Goal: Transaction & Acquisition: Purchase product/service

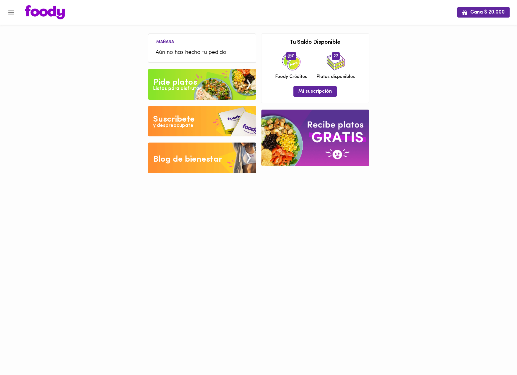
click at [15, 13] on icon "Menu" at bounding box center [11, 13] width 8 height 8
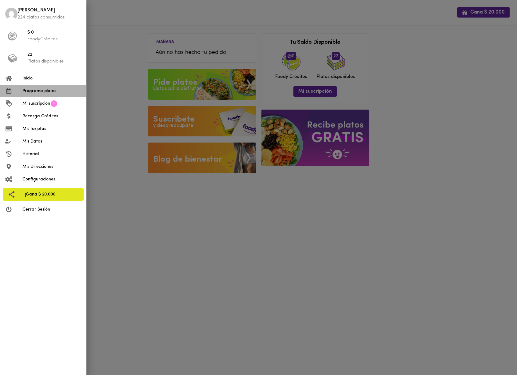
click at [29, 94] on span "Programa platos" at bounding box center [51, 91] width 59 height 6
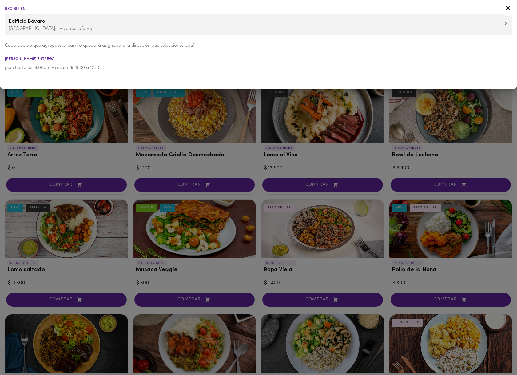
click at [72, 106] on div at bounding box center [258, 187] width 517 height 375
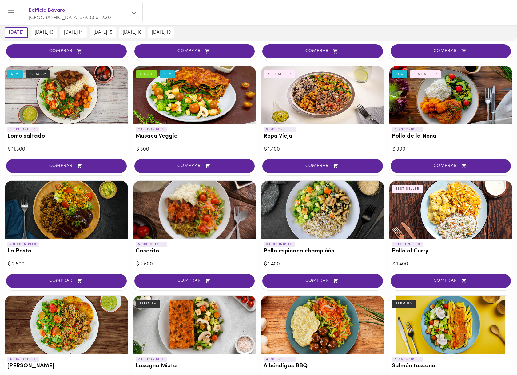
scroll to position [135, 0]
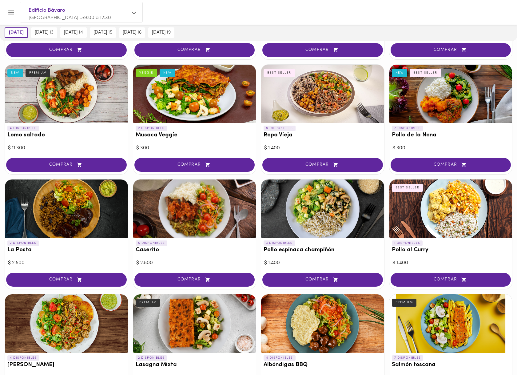
click at [171, 229] on div at bounding box center [194, 208] width 123 height 58
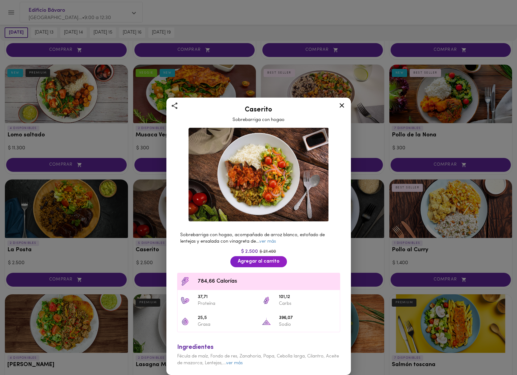
click at [340, 109] on icon at bounding box center [342, 106] width 8 height 8
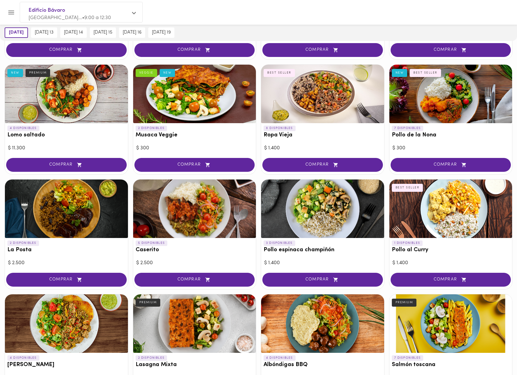
click at [354, 215] on div at bounding box center [322, 208] width 123 height 58
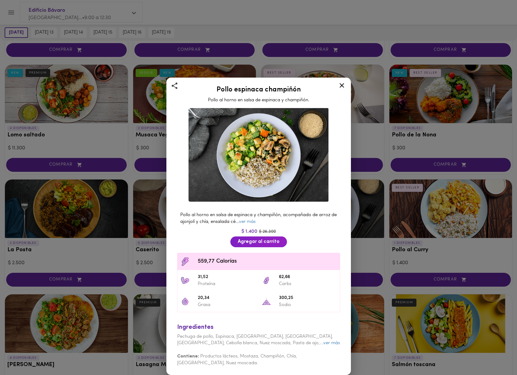
click at [342, 88] on icon at bounding box center [342, 85] width 5 height 5
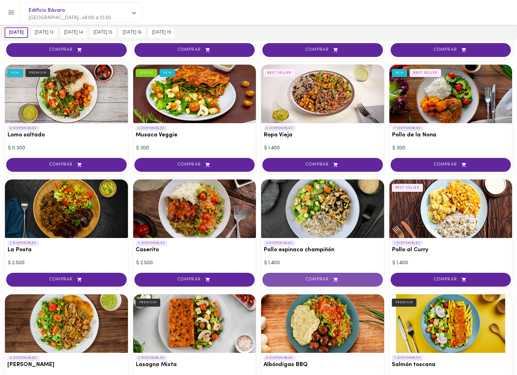
click at [293, 277] on span "COMPRAR" at bounding box center [322, 279] width 105 height 5
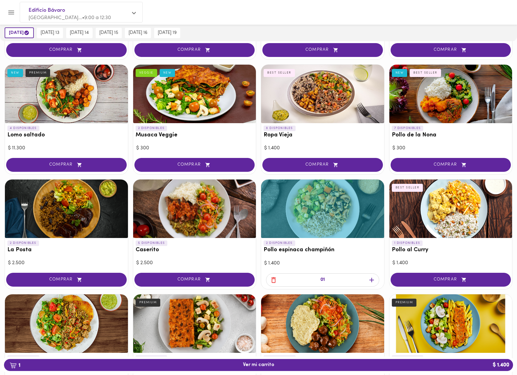
click at [201, 215] on div at bounding box center [194, 208] width 123 height 58
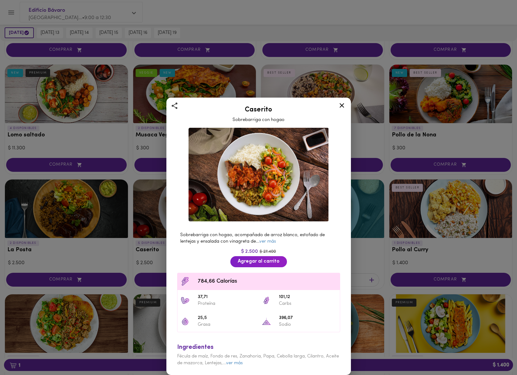
click at [341, 103] on icon at bounding box center [342, 106] width 8 height 8
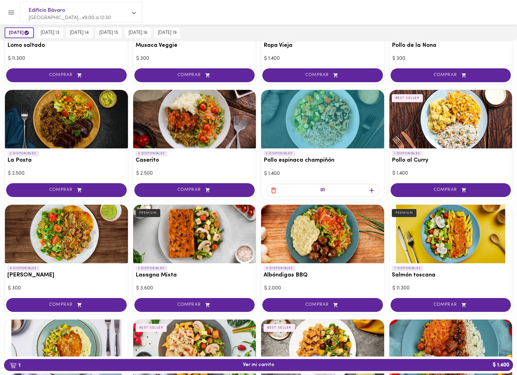
scroll to position [247, 0]
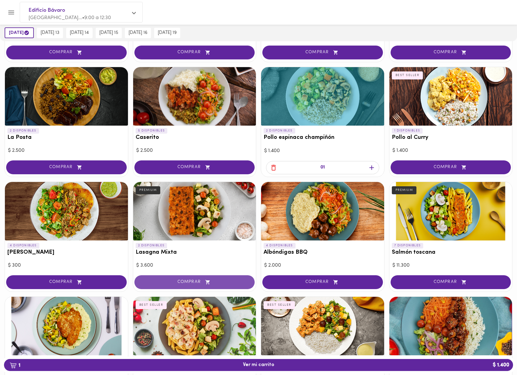
click at [183, 285] on button "COMPRAR" at bounding box center [194, 282] width 121 height 14
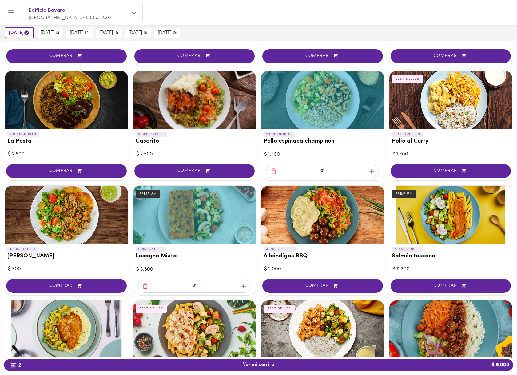
scroll to position [242, 0]
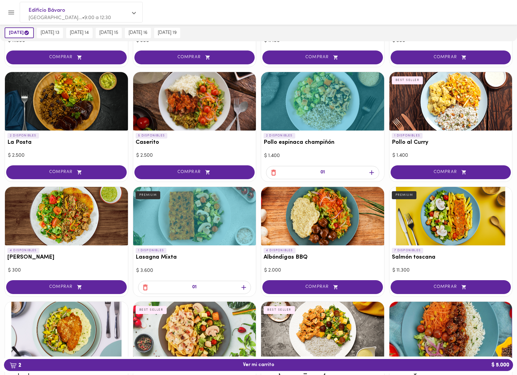
click at [330, 106] on div at bounding box center [322, 101] width 123 height 58
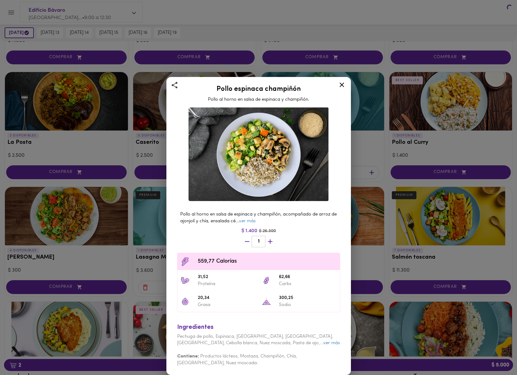
scroll to position [240, 0]
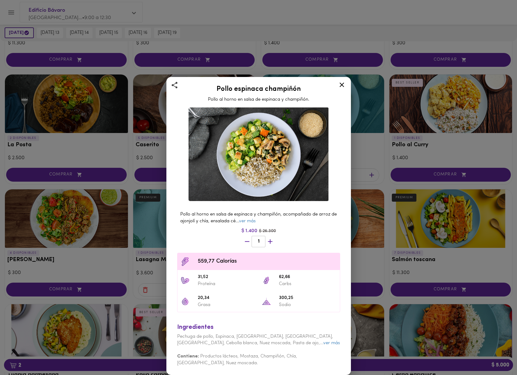
click at [345, 85] on icon at bounding box center [342, 85] width 8 height 8
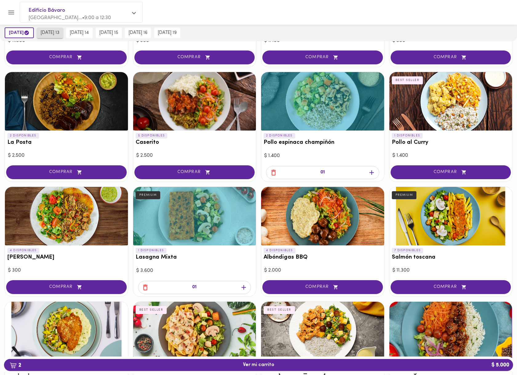
click at [59, 35] on span "[DATE] 13" at bounding box center [50, 33] width 19 height 6
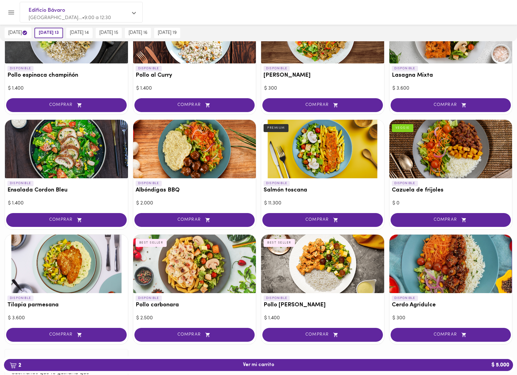
scroll to position [447, 0]
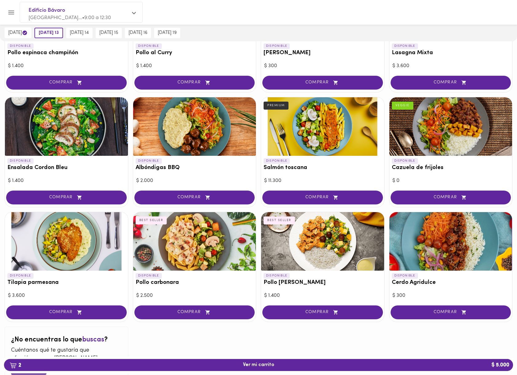
click at [178, 284] on h3 "Pollo carbonara" at bounding box center [195, 282] width 118 height 6
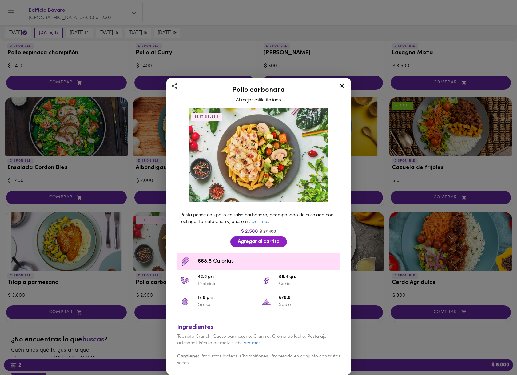
click at [159, 293] on div "Pollo carbonara Al mejor estilo italiano BEST SELLER Pasta penne con pollo en s…" at bounding box center [258, 187] width 517 height 375
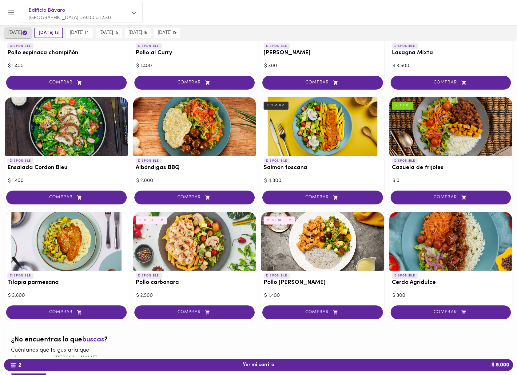
click at [28, 36] on button "[DATE]" at bounding box center [18, 32] width 27 height 11
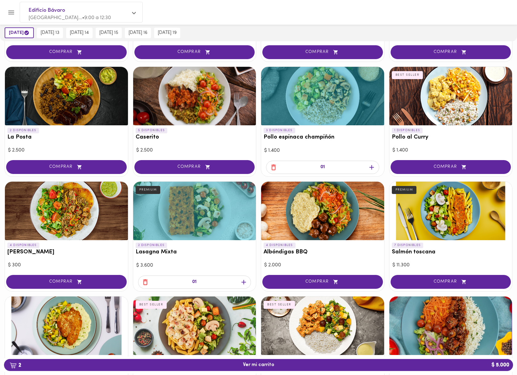
scroll to position [241, 0]
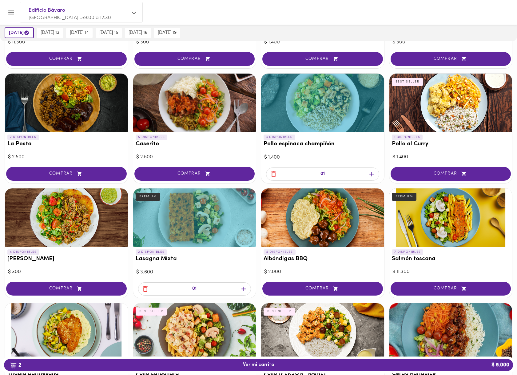
click at [274, 173] on icon "button" at bounding box center [274, 174] width 8 height 8
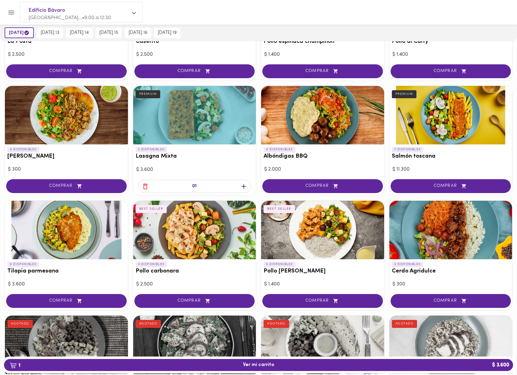
scroll to position [345, 0]
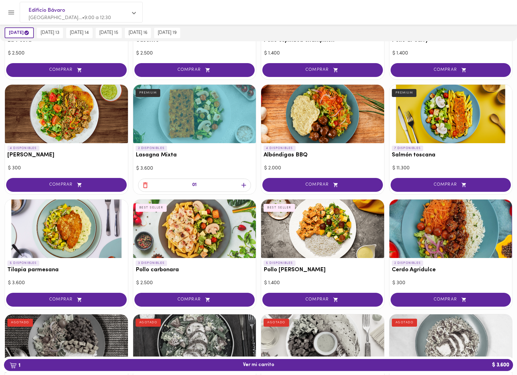
click at [213, 264] on div "3 DISPONIBLES Pollo carbonara BEST SELLER" at bounding box center [194, 268] width 123 height 20
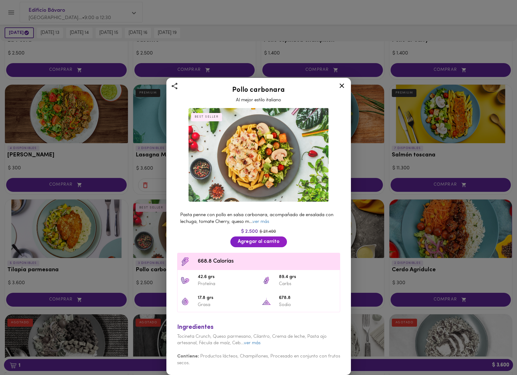
click at [134, 195] on div "Pollo carbonara Al mejor estilo italiano BEST SELLER Pasta penne con pollo en s…" at bounding box center [258, 187] width 517 height 375
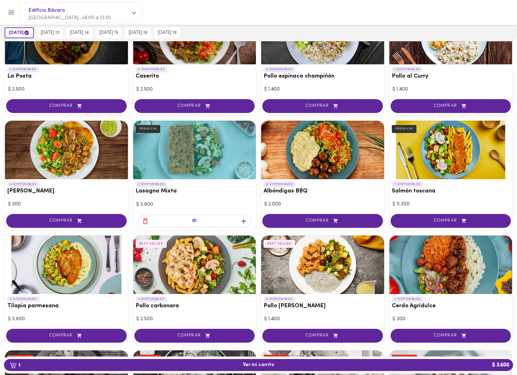
scroll to position [339, 0]
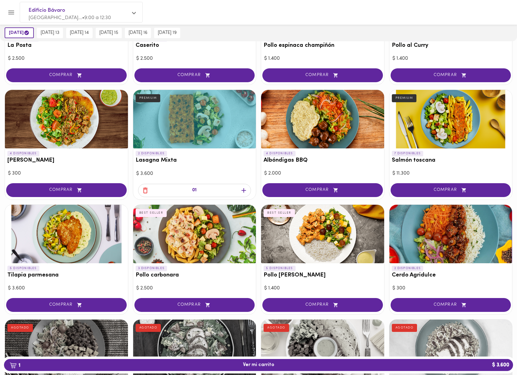
click at [211, 282] on div "3 DISPONIBLES Pollo carbonara BEST SELLER" at bounding box center [194, 273] width 123 height 20
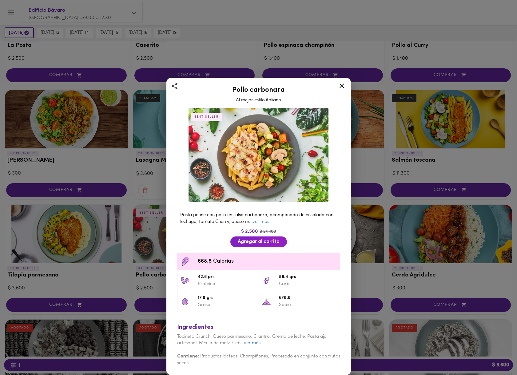
click at [344, 86] on icon at bounding box center [342, 86] width 8 height 8
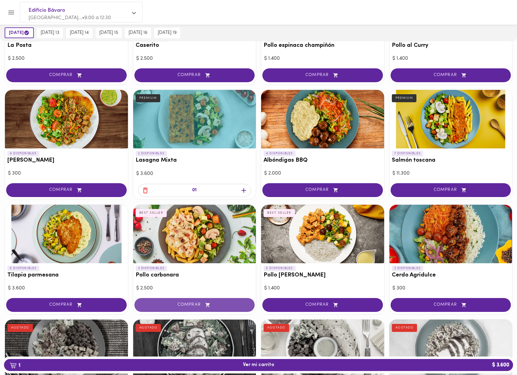
click at [190, 302] on span "COMPRAR" at bounding box center [194, 304] width 105 height 5
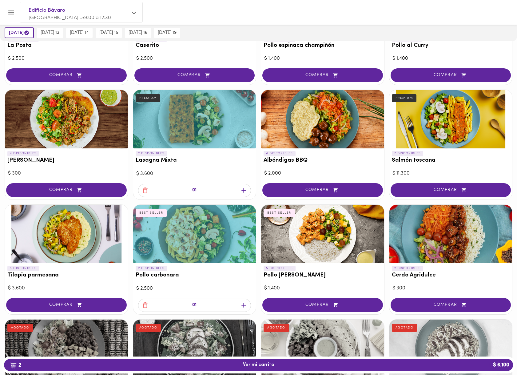
click at [217, 132] on div at bounding box center [194, 119] width 123 height 58
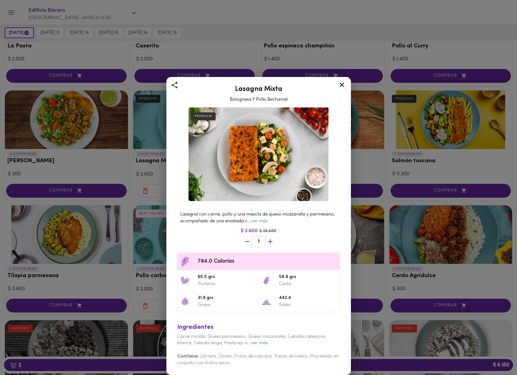
click at [128, 203] on div "Lasagna Mixta Bolognesa Y Pollo Bechamel PREMIUM Lasagna con carne, pollo y una…" at bounding box center [258, 187] width 517 height 375
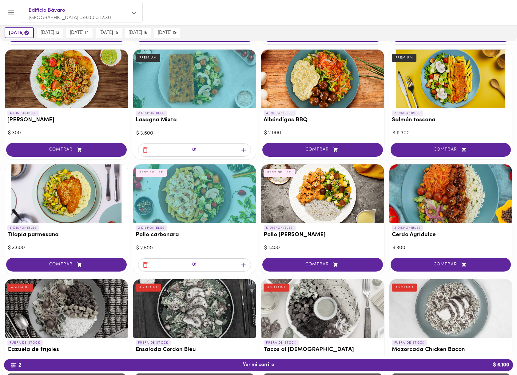
scroll to position [392, 0]
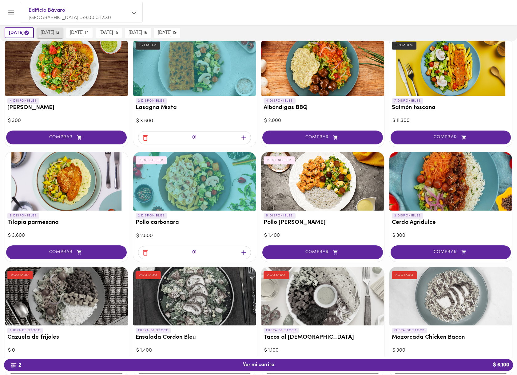
click at [55, 34] on span "[DATE] 13" at bounding box center [50, 33] width 19 height 6
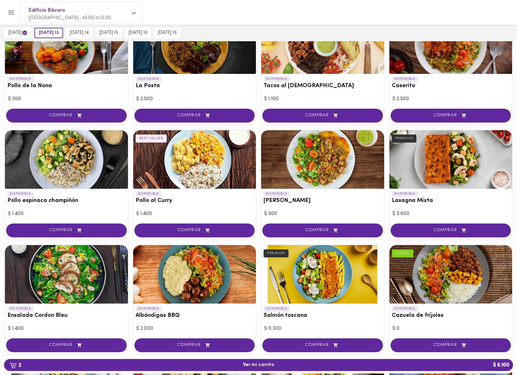
scroll to position [284, 0]
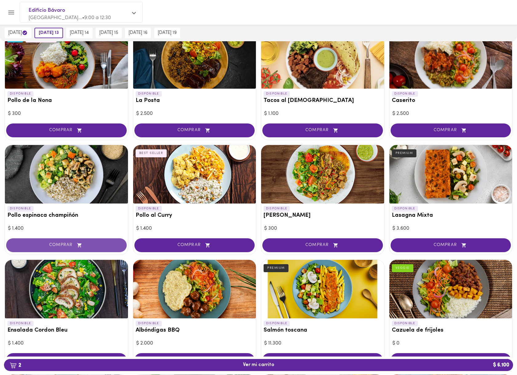
click at [57, 246] on span "COMPRAR" at bounding box center [66, 244] width 105 height 5
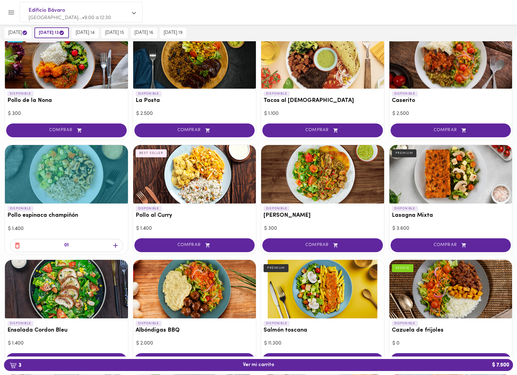
click at [84, 222] on div "DISPONIBLE Pollo espinaca champiñón" at bounding box center [66, 213] width 123 height 20
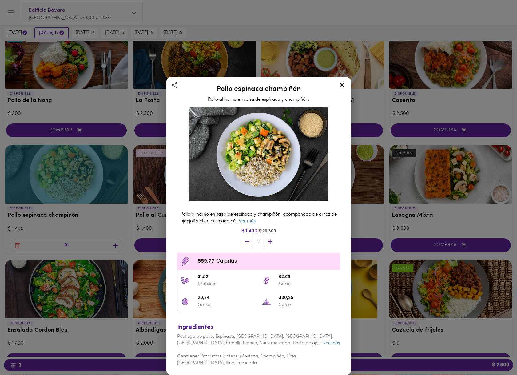
click at [338, 87] on icon at bounding box center [342, 85] width 8 height 8
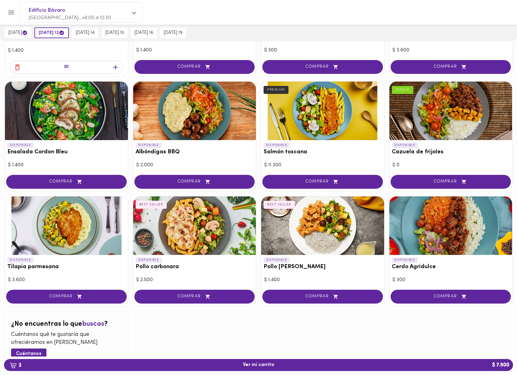
scroll to position [463, 0]
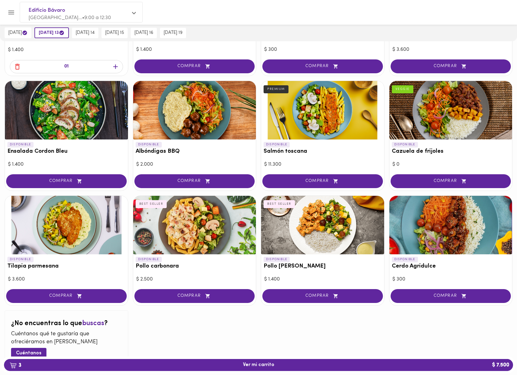
click at [319, 214] on div at bounding box center [322, 225] width 123 height 58
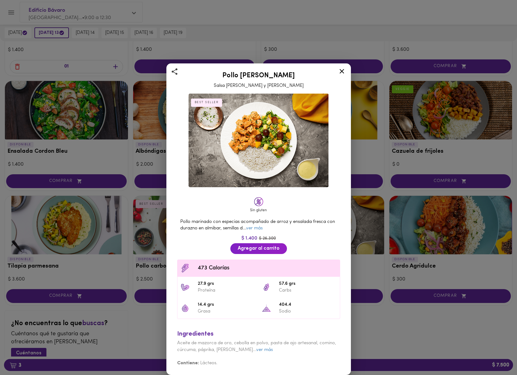
click at [338, 70] on icon at bounding box center [342, 71] width 8 height 8
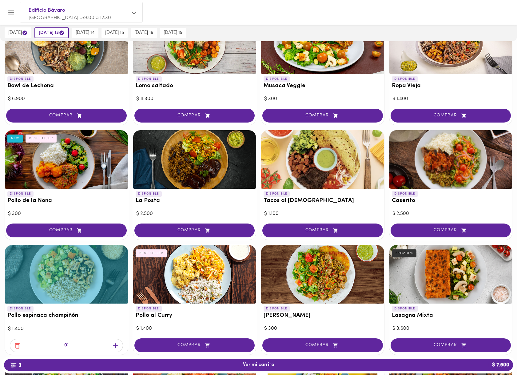
scroll to position [180, 0]
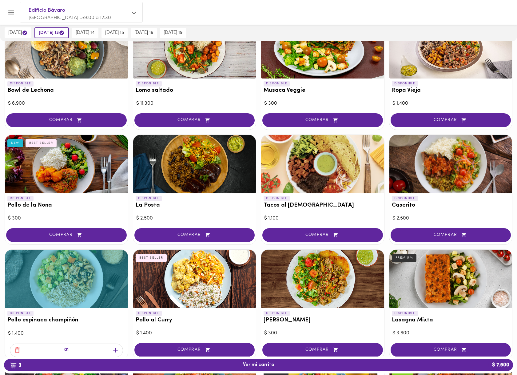
click at [212, 177] on div at bounding box center [194, 164] width 123 height 58
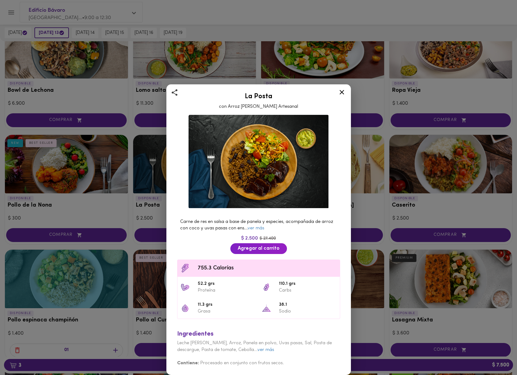
click at [342, 94] on icon at bounding box center [342, 92] width 8 height 8
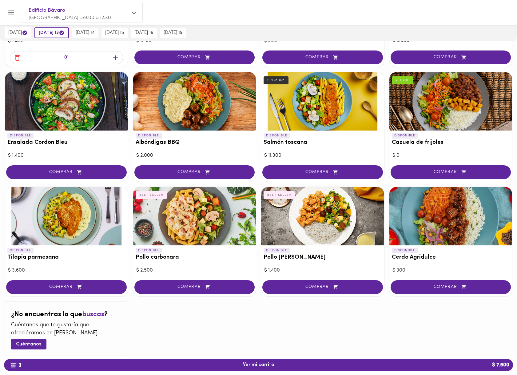
scroll to position [475, 0]
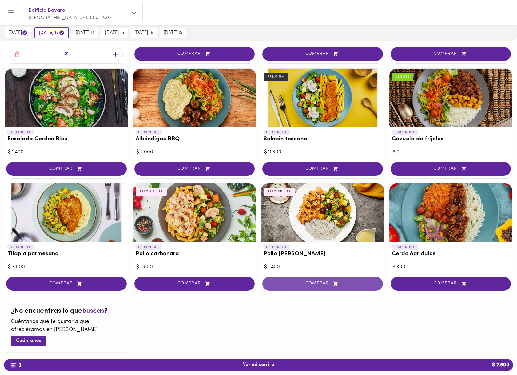
click at [315, 283] on span "COMPRAR" at bounding box center [322, 283] width 105 height 5
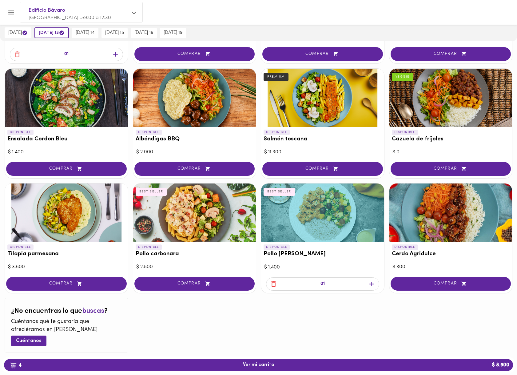
scroll to position [476, 0]
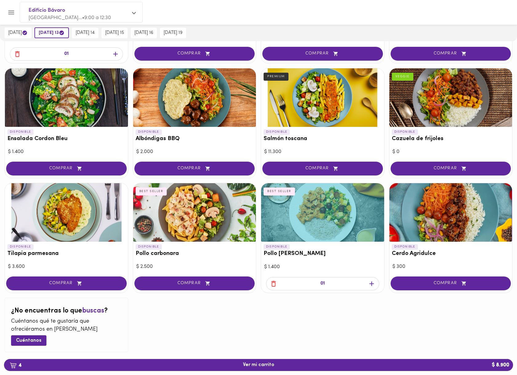
click at [370, 284] on icon "button" at bounding box center [372, 284] width 8 height 8
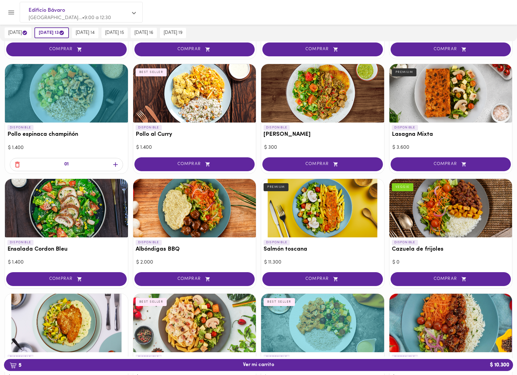
scroll to position [358, 0]
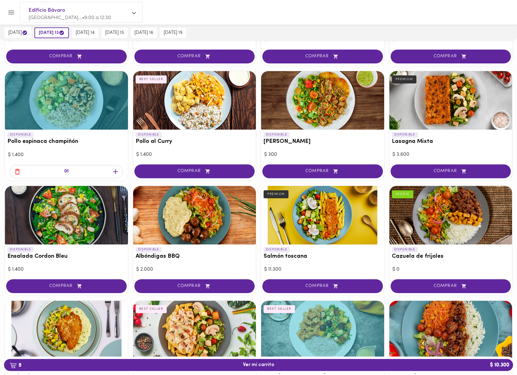
click at [17, 171] on icon "button" at bounding box center [18, 172] width 8 height 8
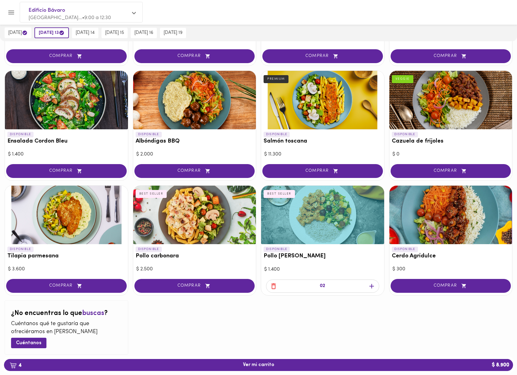
scroll to position [477, 0]
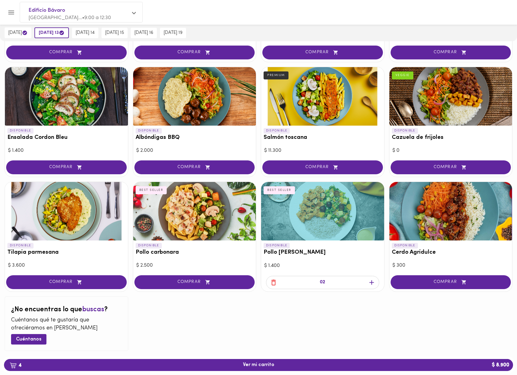
click at [315, 239] on div at bounding box center [322, 211] width 123 height 58
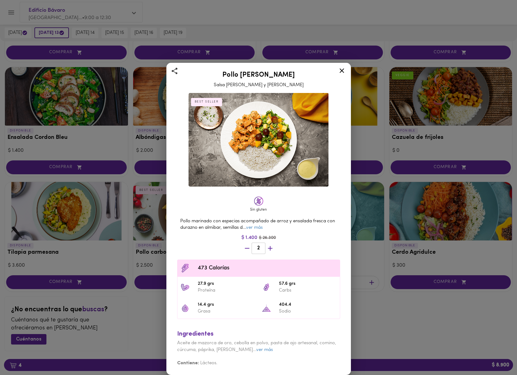
click at [343, 71] on icon at bounding box center [342, 70] width 5 height 5
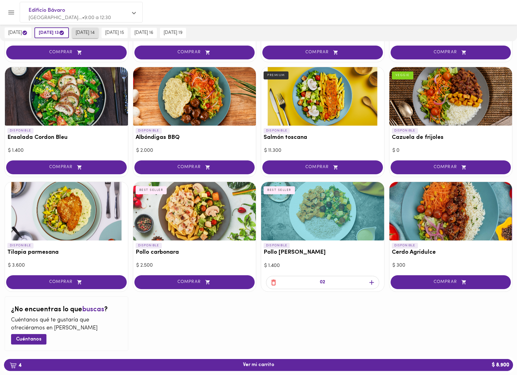
click at [92, 34] on span "[DATE] 14" at bounding box center [85, 33] width 19 height 6
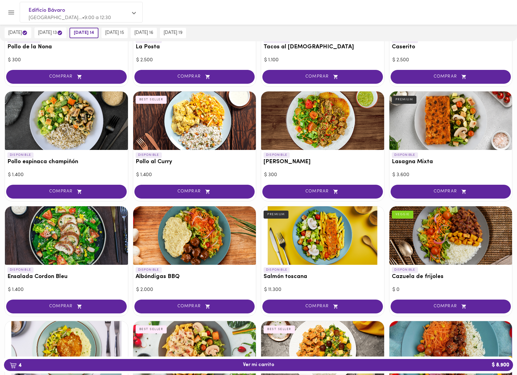
scroll to position [335, 0]
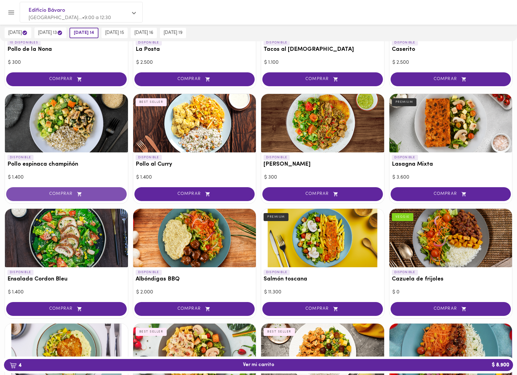
click at [38, 192] on span "COMPRAR" at bounding box center [66, 193] width 105 height 5
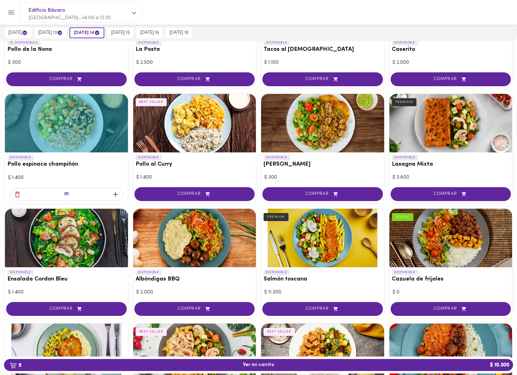
click at [86, 135] on div at bounding box center [66, 123] width 123 height 58
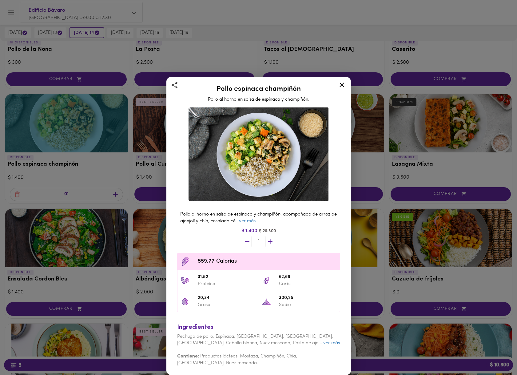
click at [226, 42] on div "Pollo espinaca champiñón Pollo al horno en salsa de espinaca y champiñón. Pollo…" at bounding box center [258, 187] width 517 height 375
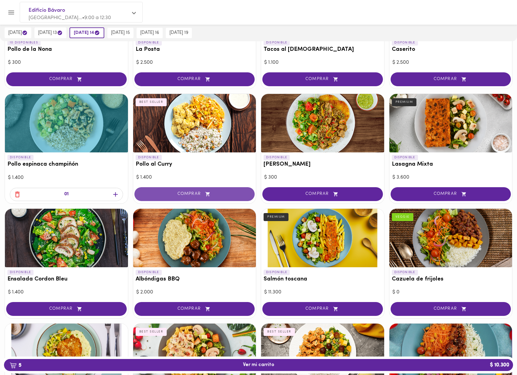
click at [195, 196] on span "COMPRAR" at bounding box center [194, 193] width 105 height 5
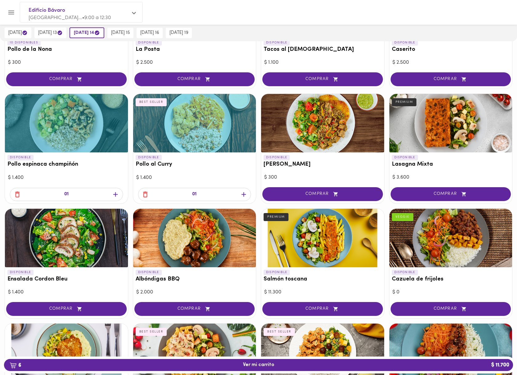
click at [194, 120] on div at bounding box center [194, 123] width 123 height 58
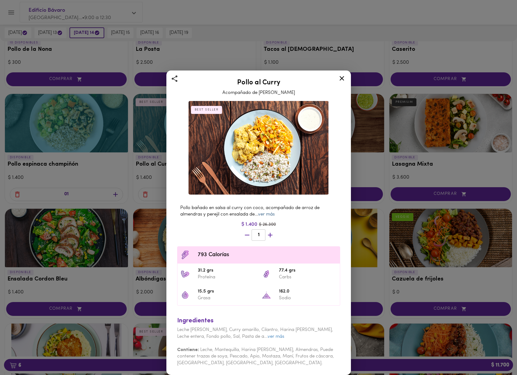
click at [274, 214] on link "ver más" at bounding box center [266, 214] width 17 height 5
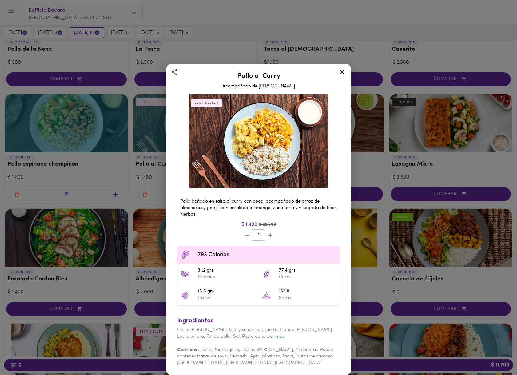
click at [341, 73] on icon at bounding box center [342, 72] width 8 height 8
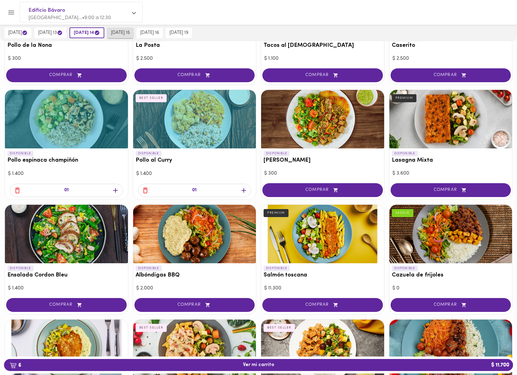
click at [127, 31] on span "[DATE] 15" at bounding box center [120, 33] width 19 height 6
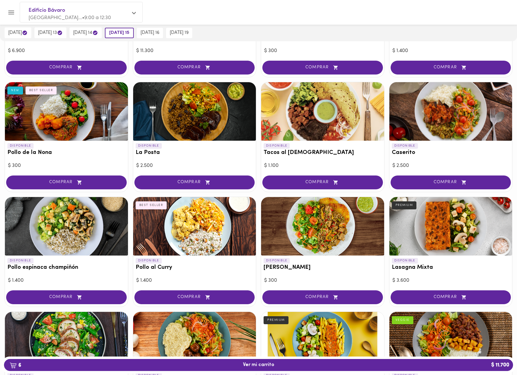
scroll to position [259, 0]
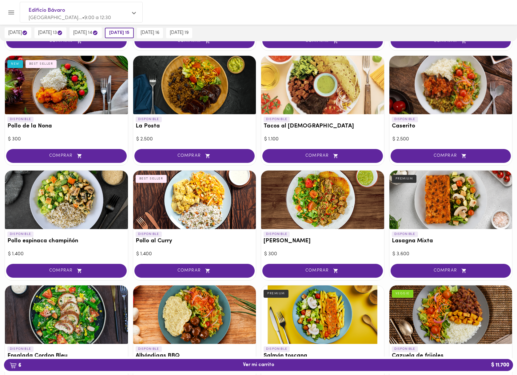
click at [438, 257] on div "$ 3.600" at bounding box center [451, 253] width 117 height 7
click at [457, 247] on div "DISPONIBLE Lasagna Mixta PREMIUM" at bounding box center [451, 239] width 123 height 20
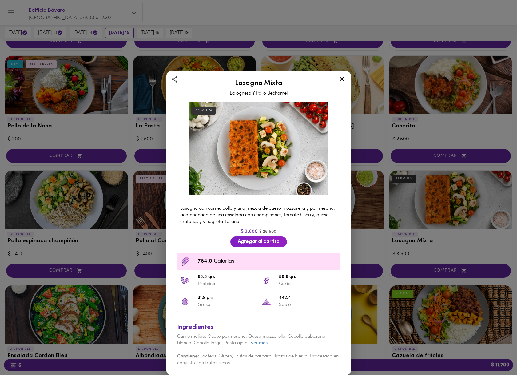
click at [342, 77] on icon at bounding box center [342, 79] width 8 height 8
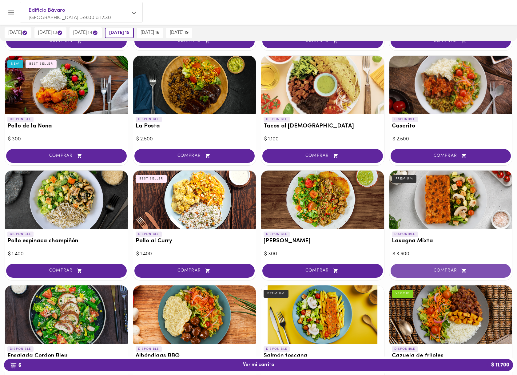
click at [439, 271] on span "COMPRAR" at bounding box center [450, 270] width 105 height 5
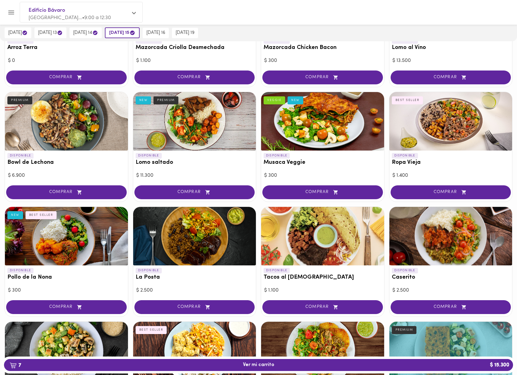
scroll to position [112, 0]
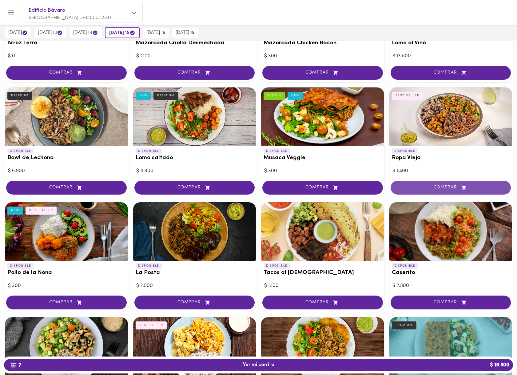
click at [443, 188] on span "COMPRAR" at bounding box center [450, 187] width 105 height 5
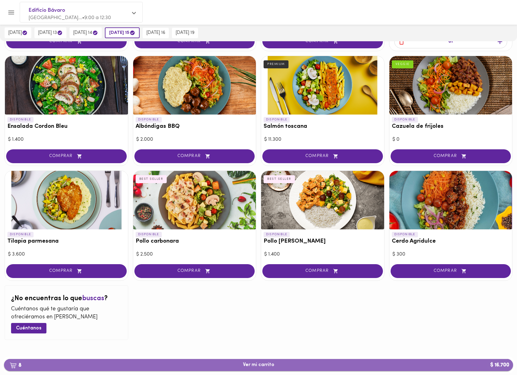
scroll to position [487, 0]
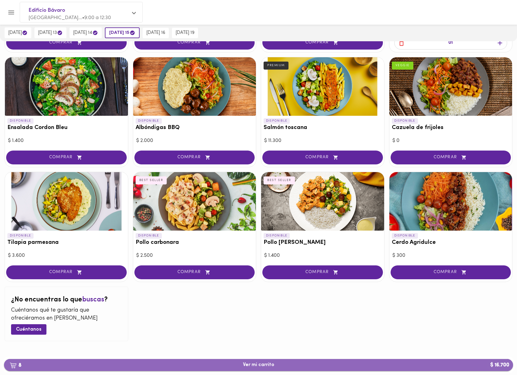
click at [200, 364] on span "8 Ver mi carrito $ 16.700" at bounding box center [258, 365] width 499 height 6
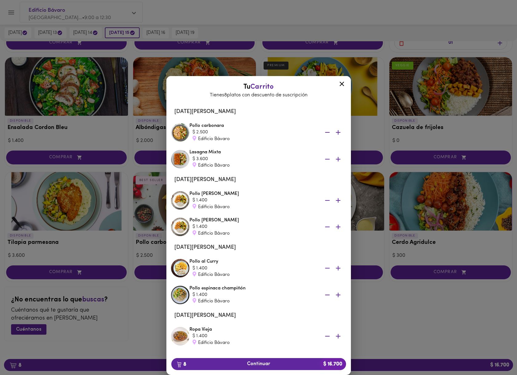
scroll to position [63, 0]
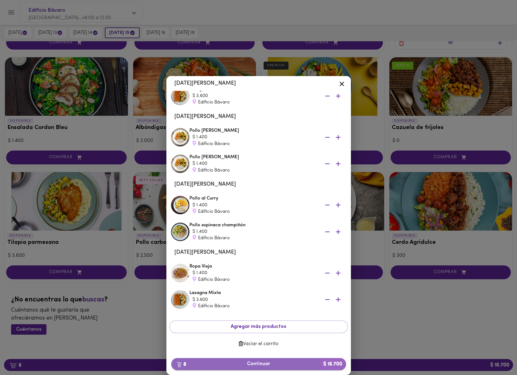
click at [203, 362] on span "8 Continuar $ 16.700" at bounding box center [258, 364] width 165 height 6
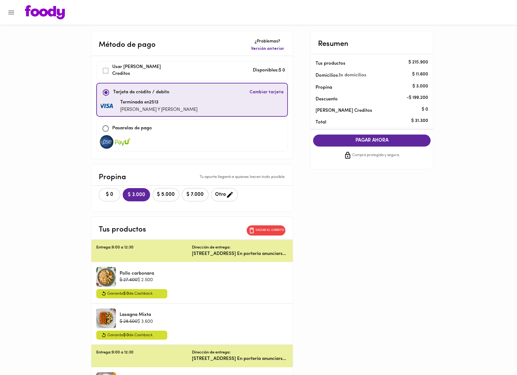
click at [214, 198] on button "Otro" at bounding box center [224, 194] width 27 height 13
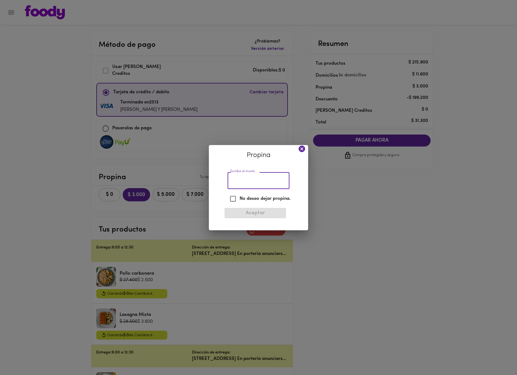
click at [232, 182] on input "Escribe el monto" at bounding box center [259, 180] width 62 height 17
type input "2000"
click at [274, 215] on span "Aceptar" at bounding box center [256, 213] width 52 height 6
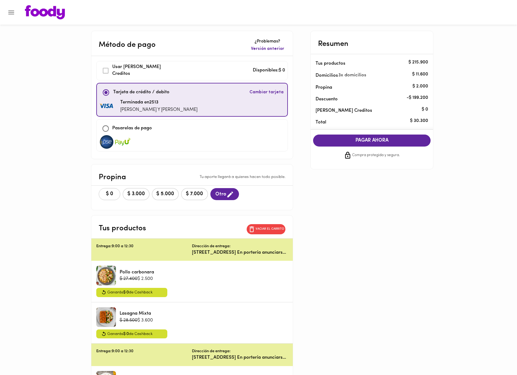
click at [103, 193] on span "$ 0" at bounding box center [110, 194] width 14 height 6
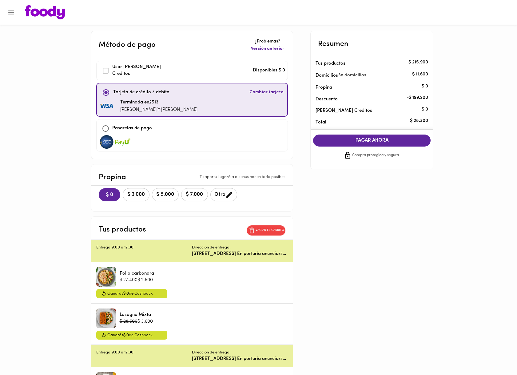
click at [214, 195] on span "Otro" at bounding box center [223, 195] width 19 height 8
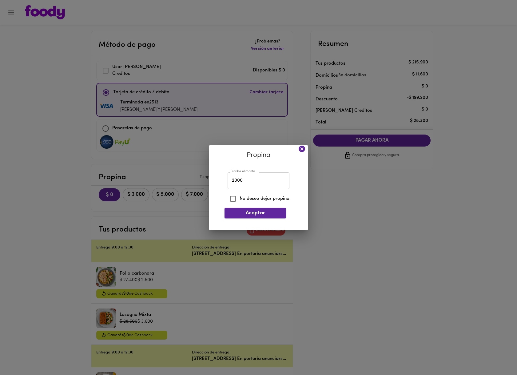
click at [247, 212] on button "Aceptar" at bounding box center [256, 213] width 62 height 10
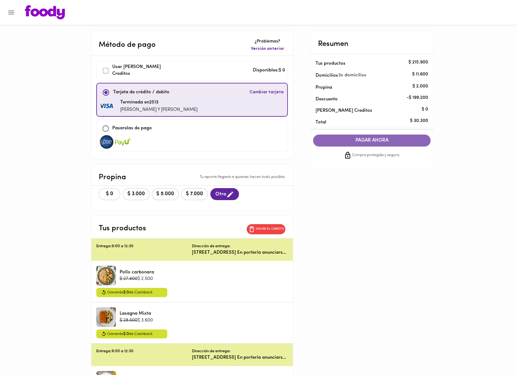
click at [386, 138] on span "PAGAR AHORA" at bounding box center [371, 141] width 105 height 6
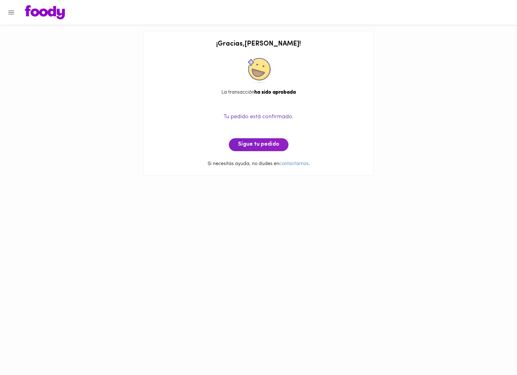
click at [18, 9] on div at bounding box center [258, 12] width 517 height 25
click at [14, 12] on icon "Menu" at bounding box center [11, 13] width 8 height 8
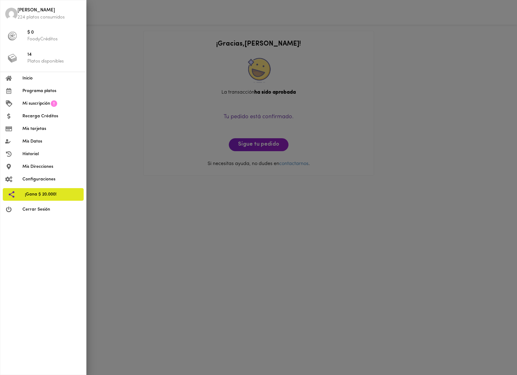
click at [35, 59] on p "Platos disponibles" at bounding box center [54, 61] width 54 height 6
